Goal: Check status: Check status

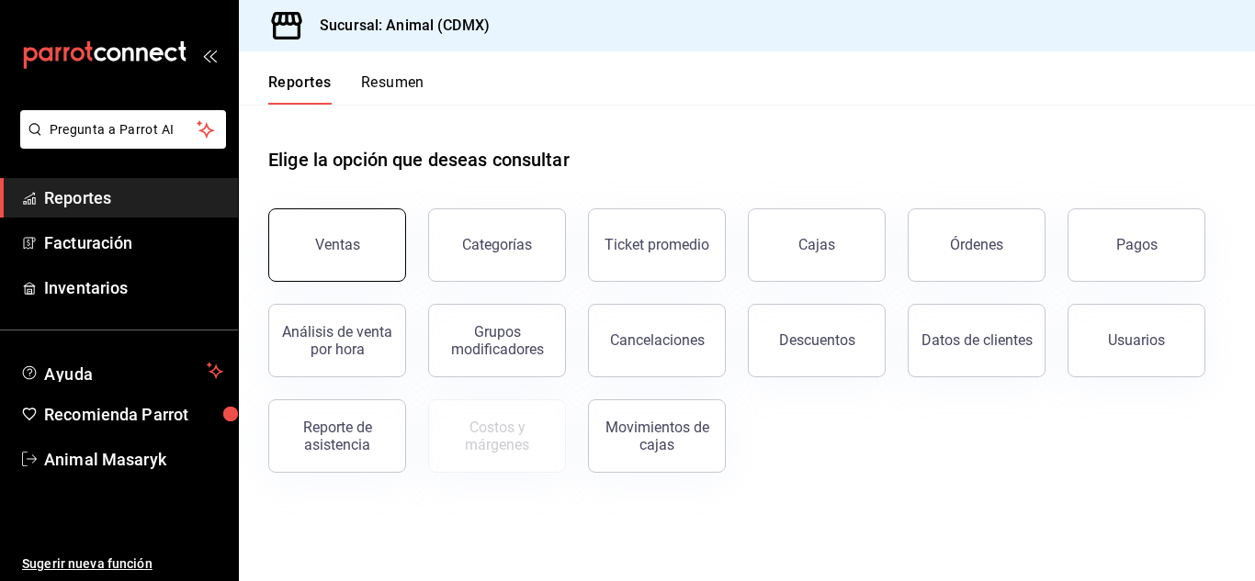
click at [344, 246] on div "Ventas" at bounding box center [337, 244] width 45 height 17
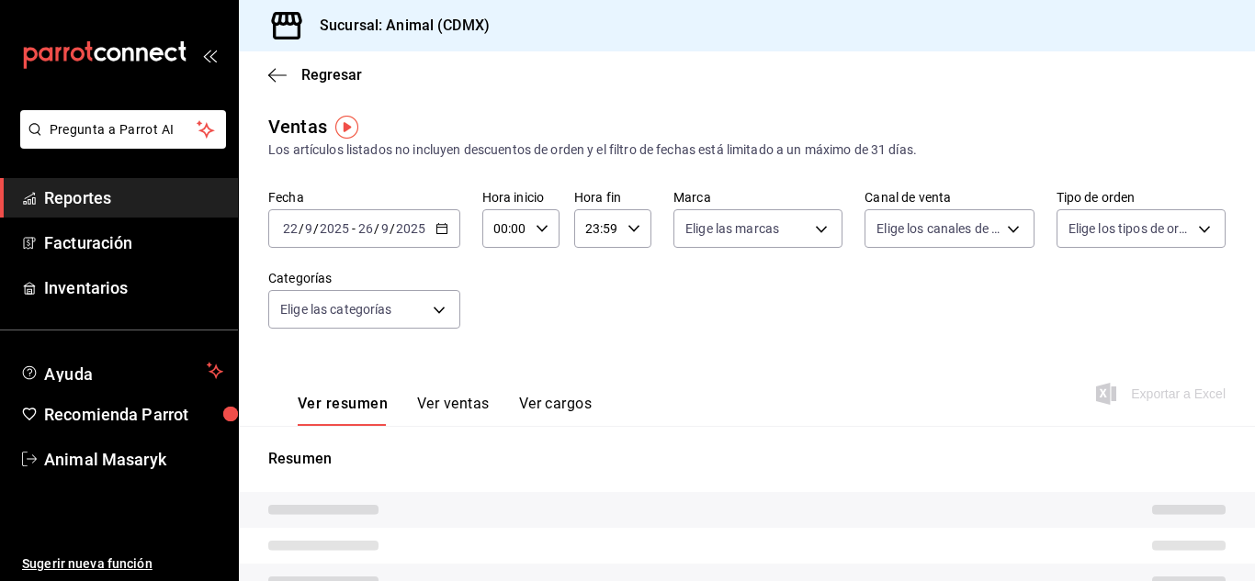
type input "05:00"
type input "PARROT,UBER_EATS,RAPPI,DIDI_FOOD,ONLINE"
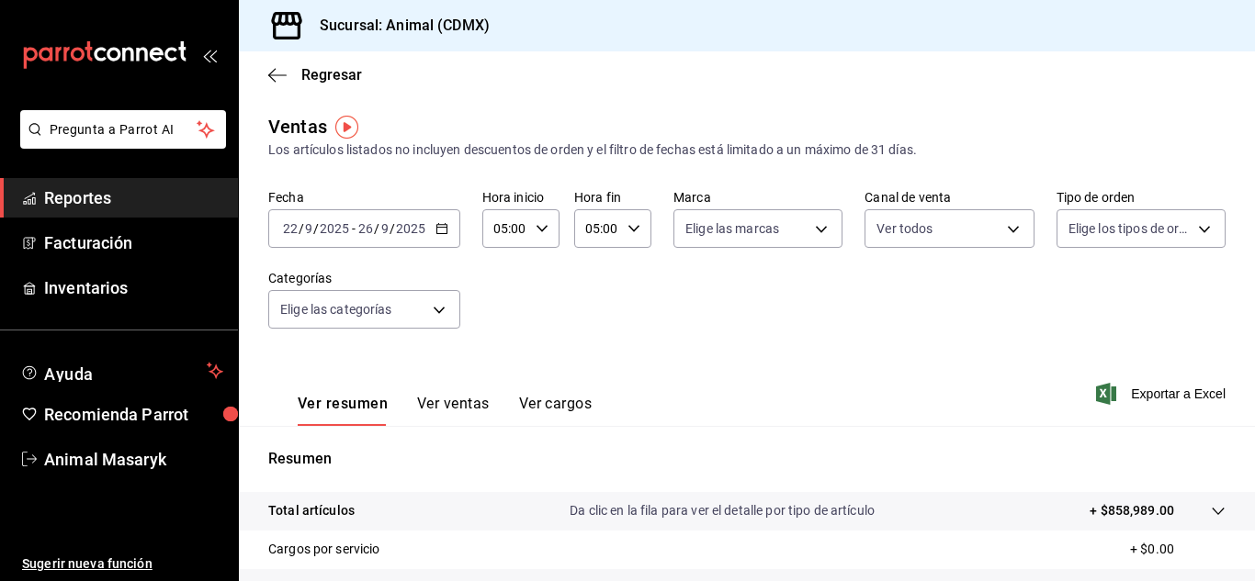
click at [435, 228] on icon "button" at bounding box center [441, 228] width 13 height 13
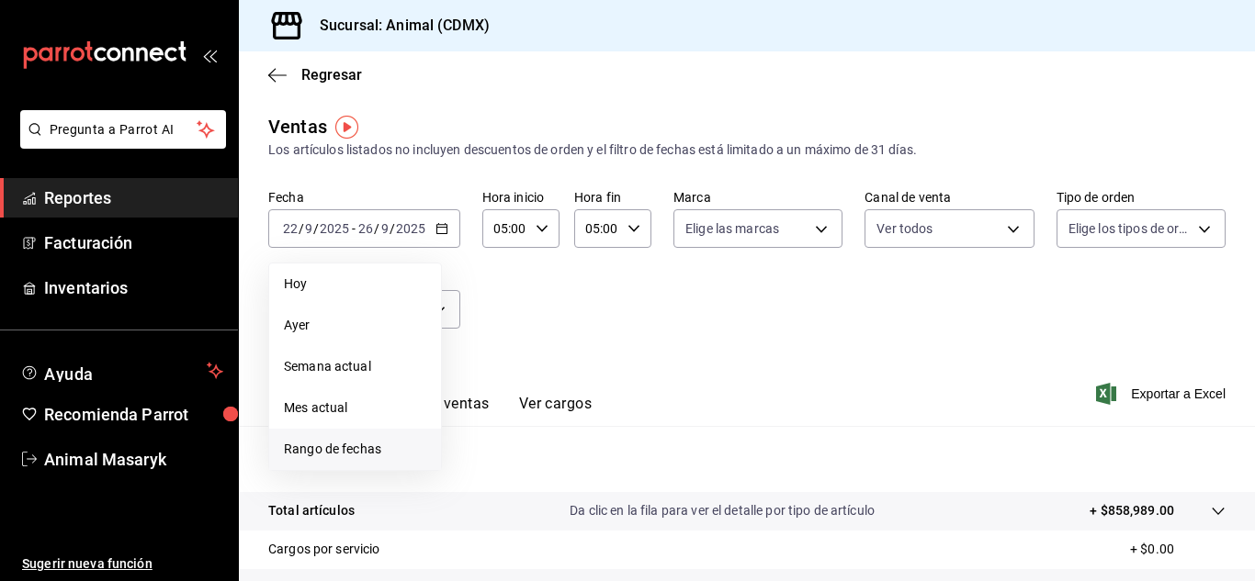
click at [314, 456] on span "Rango de fechas" at bounding box center [355, 449] width 142 height 19
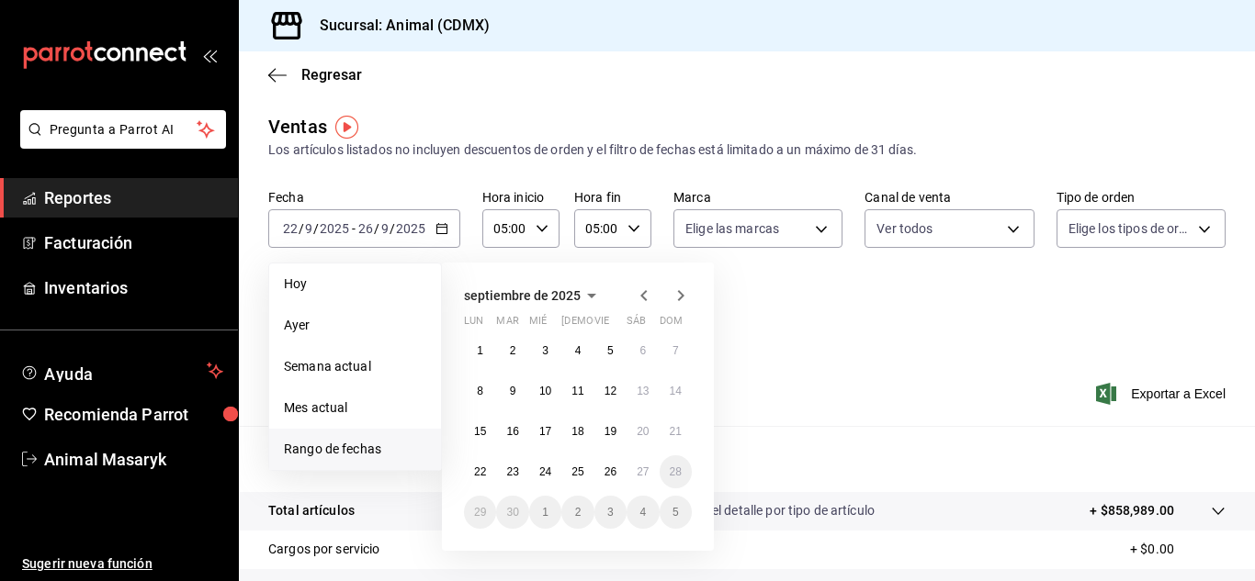
click at [647, 292] on icon "button" at bounding box center [644, 296] width 22 height 22
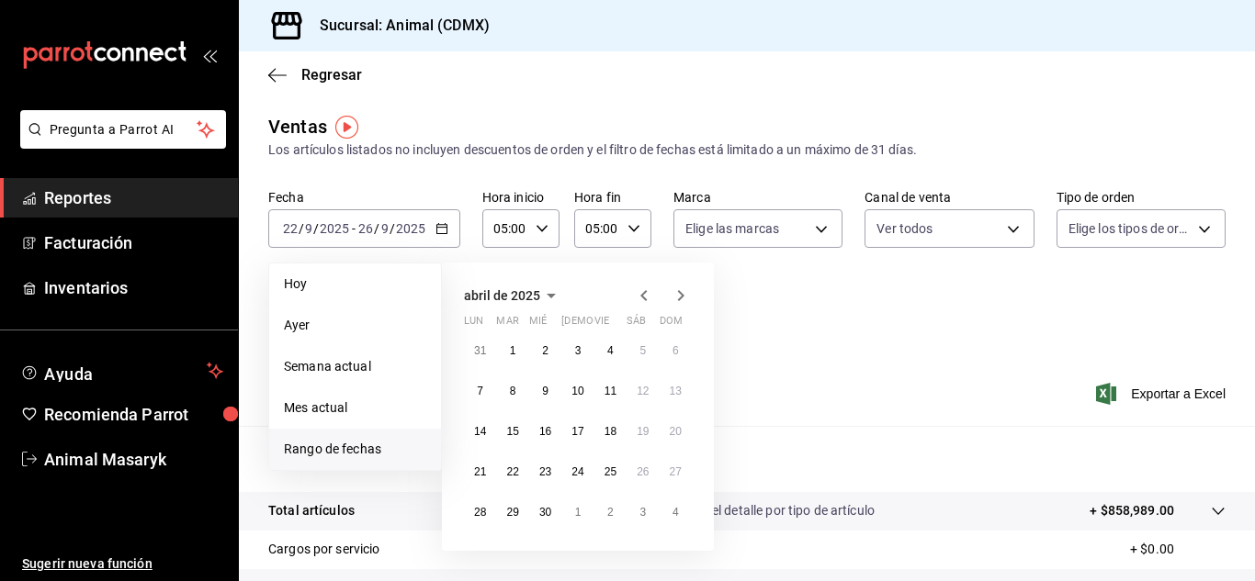
click at [647, 292] on icon "button" at bounding box center [644, 296] width 22 height 22
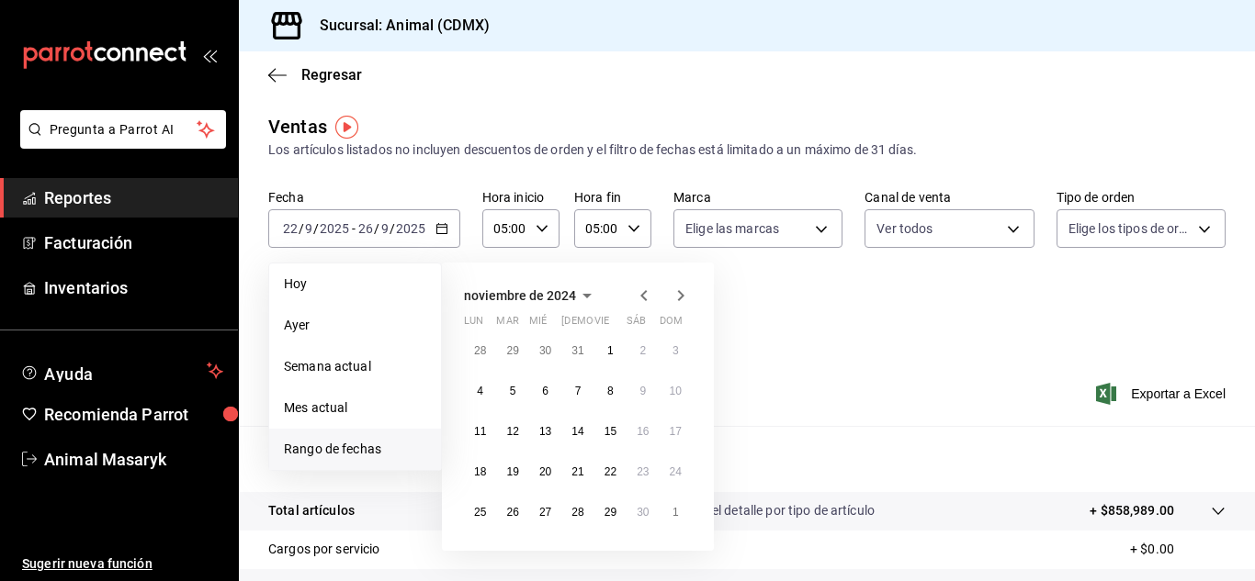
click at [647, 292] on icon "button" at bounding box center [644, 296] width 22 height 22
click at [648, 463] on button "26" at bounding box center [642, 472] width 32 height 33
click at [614, 473] on abbr "25" at bounding box center [610, 472] width 12 height 13
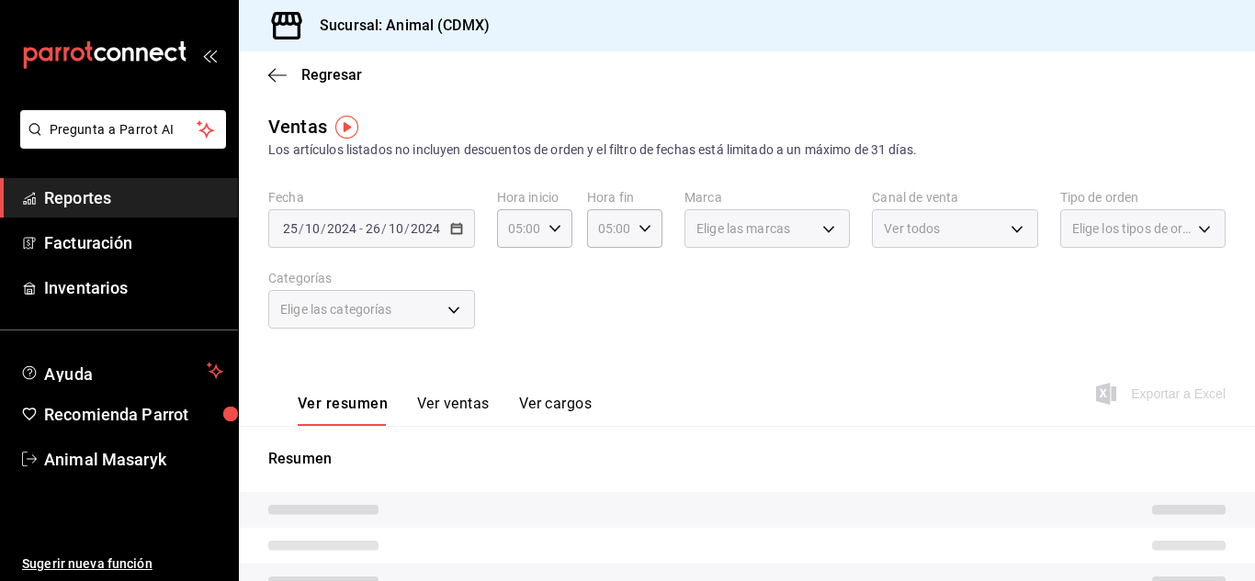
click at [406, 230] on span "/" at bounding box center [407, 228] width 6 height 15
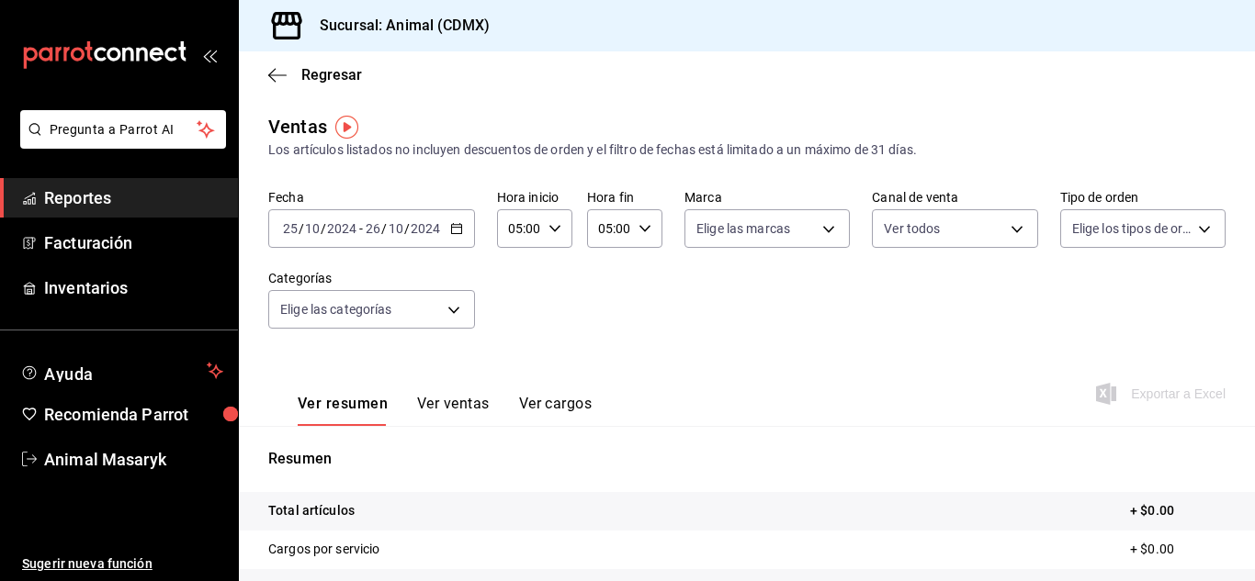
click at [456, 231] on icon "button" at bounding box center [456, 228] width 13 height 13
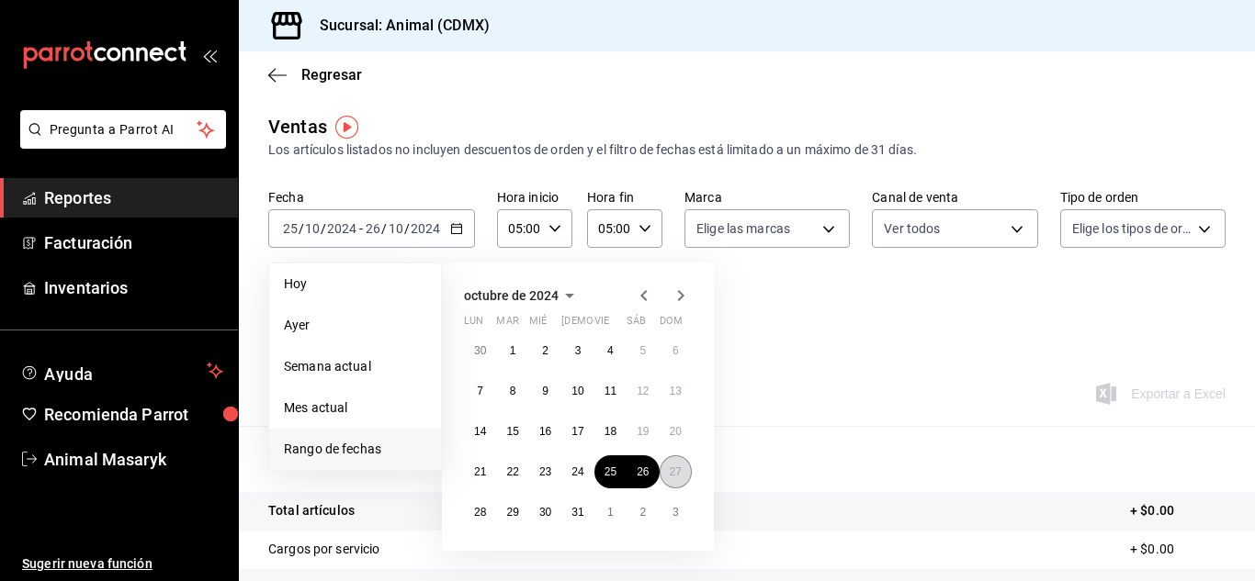
click at [678, 465] on button "27" at bounding box center [676, 472] width 32 height 33
click at [601, 470] on button "25" at bounding box center [610, 472] width 32 height 33
